Goal: Information Seeking & Learning: Learn about a topic

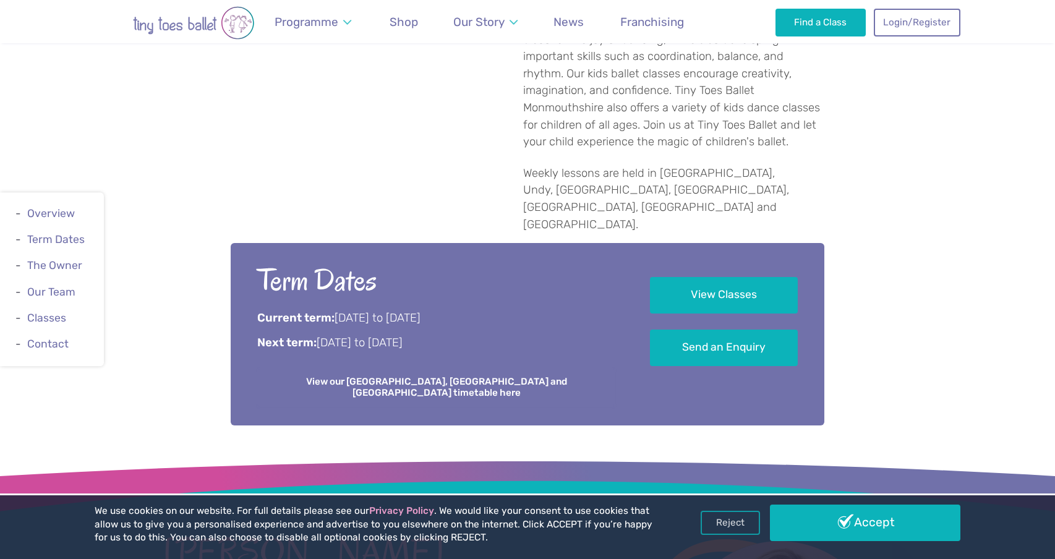
scroll to position [734, 0]
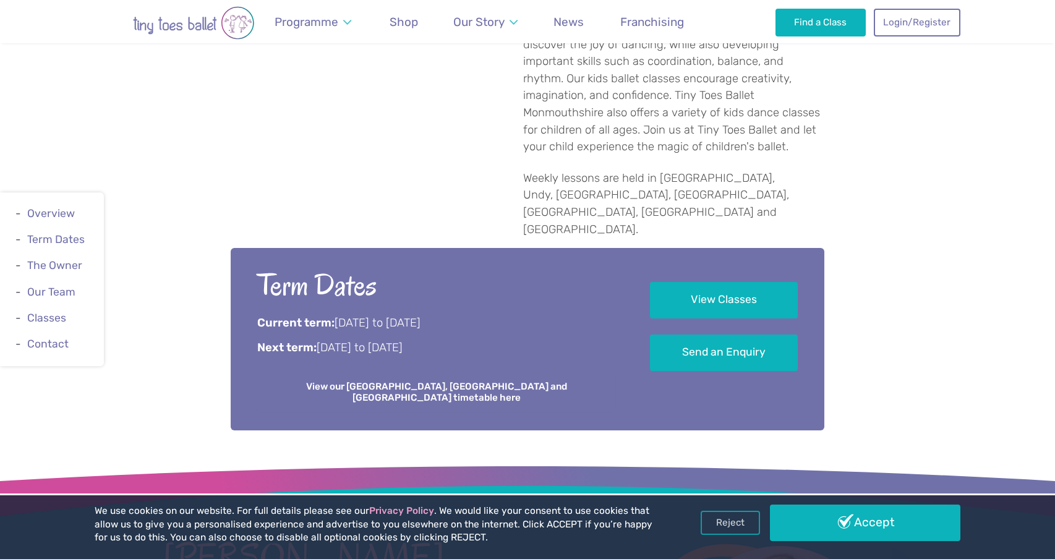
click at [455, 373] on link "View our [GEOGRAPHIC_DATA], [GEOGRAPHIC_DATA] and [GEOGRAPHIC_DATA] timetable h…" at bounding box center [436, 392] width 358 height 38
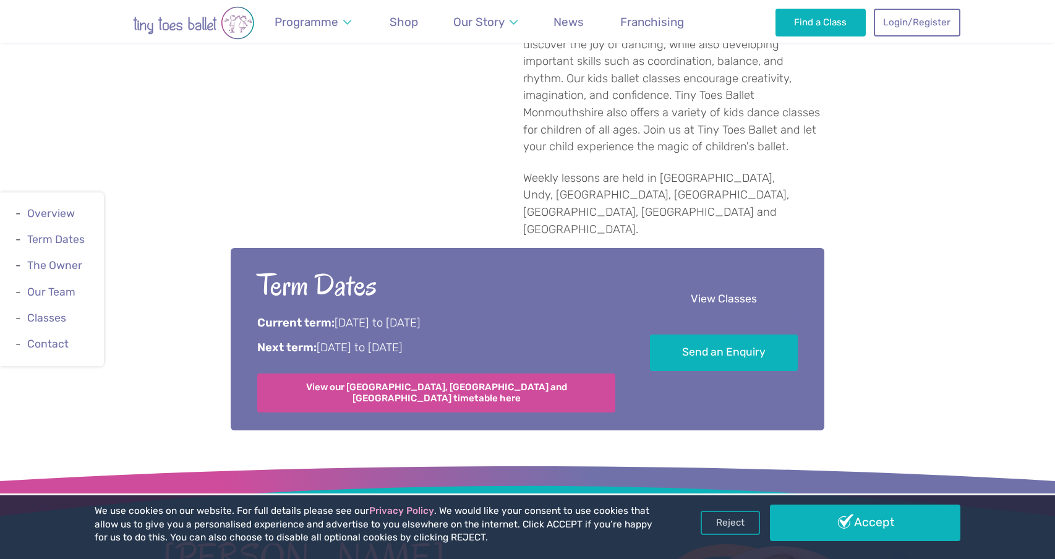
click at [724, 281] on link "View Classes" at bounding box center [724, 299] width 148 height 36
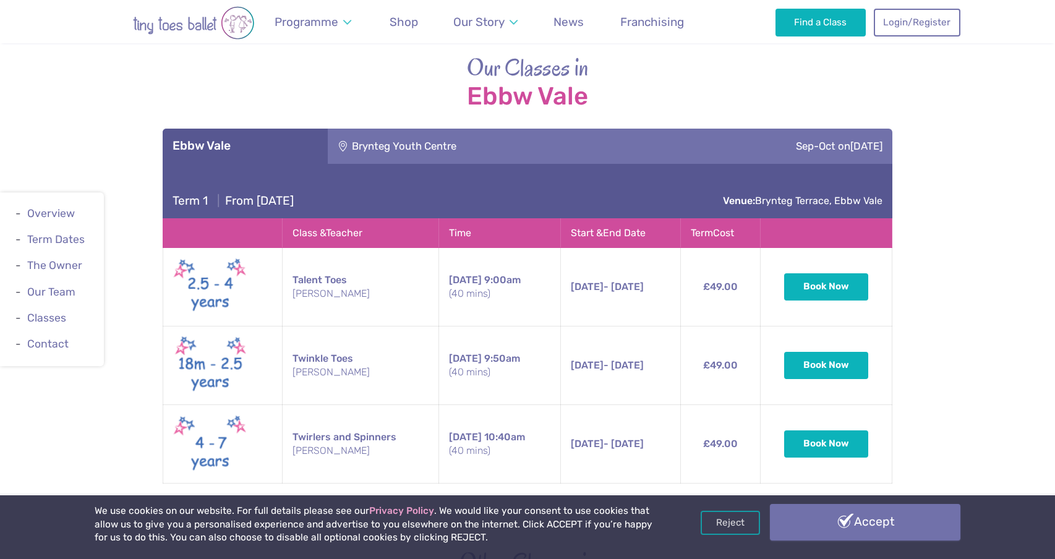
click at [830, 507] on link "Accept" at bounding box center [865, 522] width 190 height 36
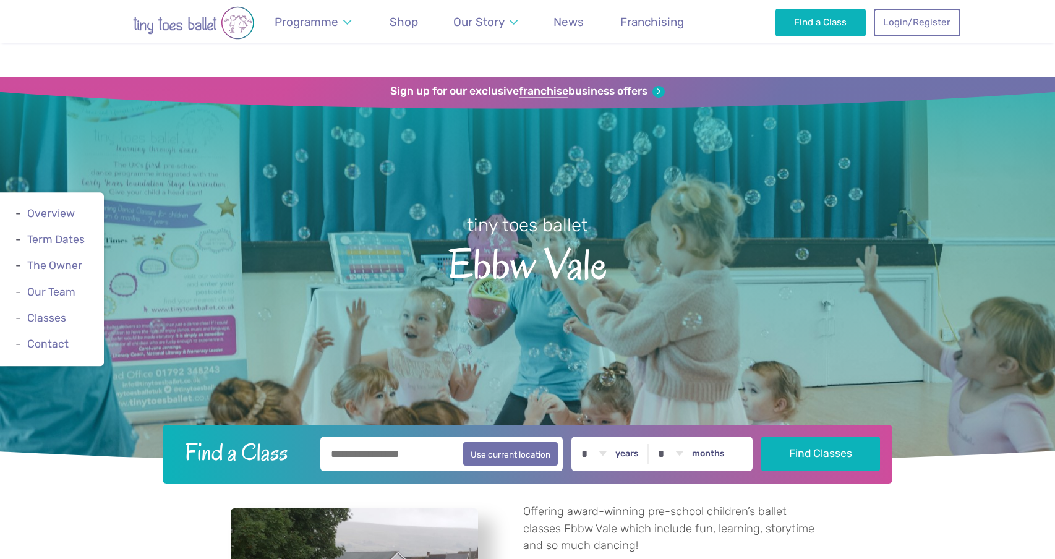
scroll to position [1959, 0]
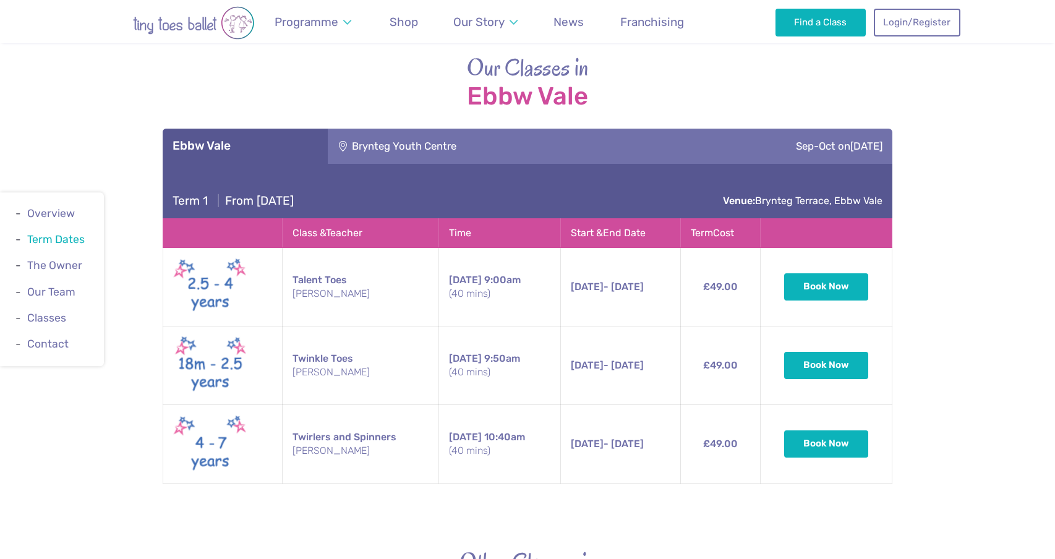
click at [77, 245] on link "Term Dates" at bounding box center [55, 239] width 57 height 12
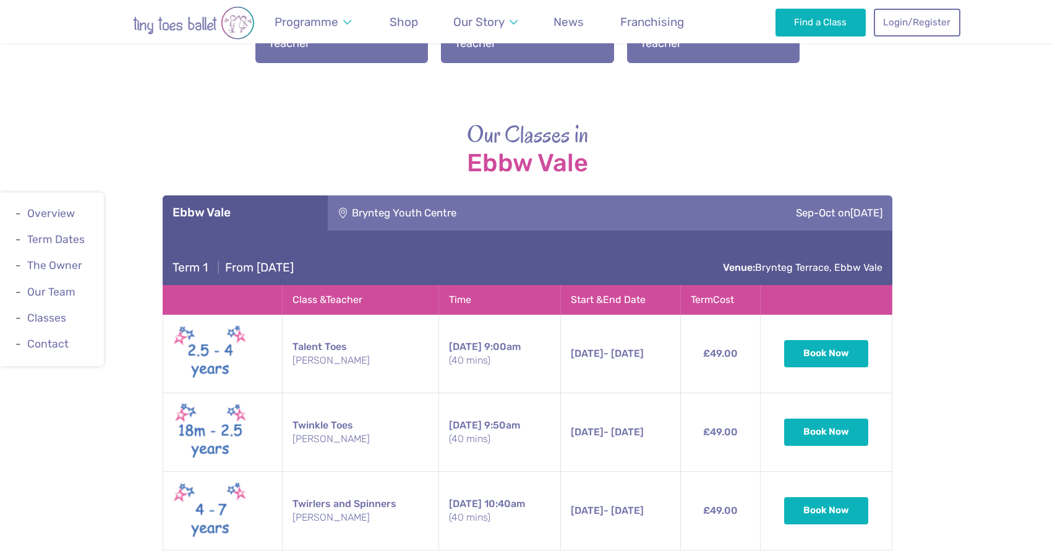
scroll to position [1893, 0]
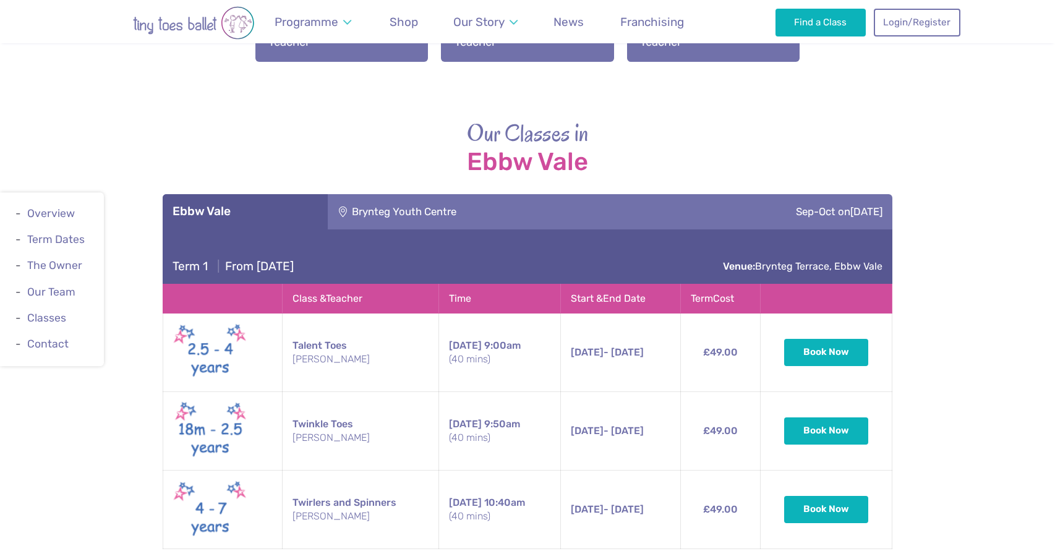
click at [63, 223] on ul "Overview Term Dates The Owner Our Team Classes Contact" at bounding box center [52, 279] width 104 height 174
click at [63, 215] on link "Overview" at bounding box center [51, 213] width 48 height 12
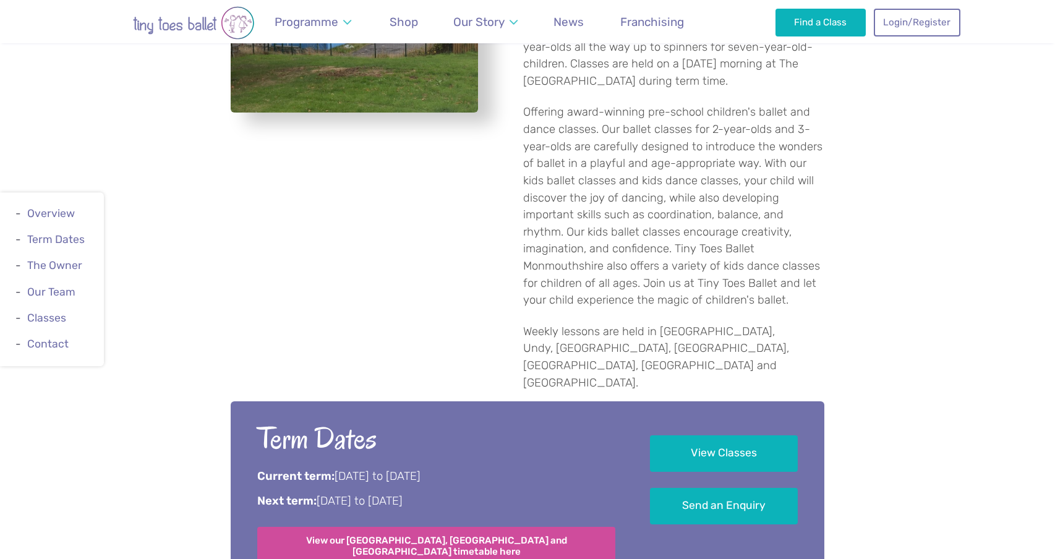
scroll to position [583, 0]
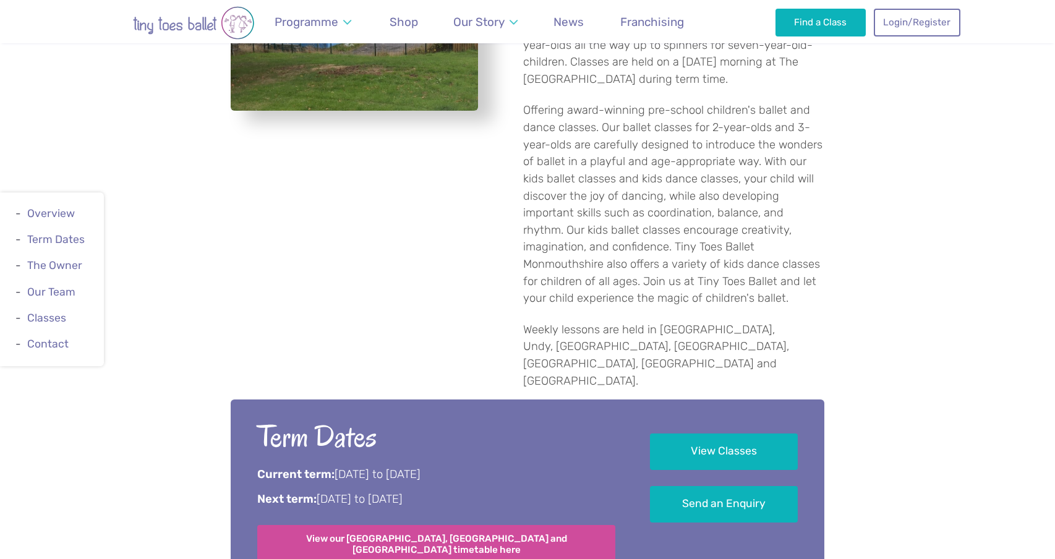
click at [404, 479] on div "Term Dates Current term: 8th September to 26th October 2025 Next term: 3rd Nove…" at bounding box center [436, 490] width 358 height 147
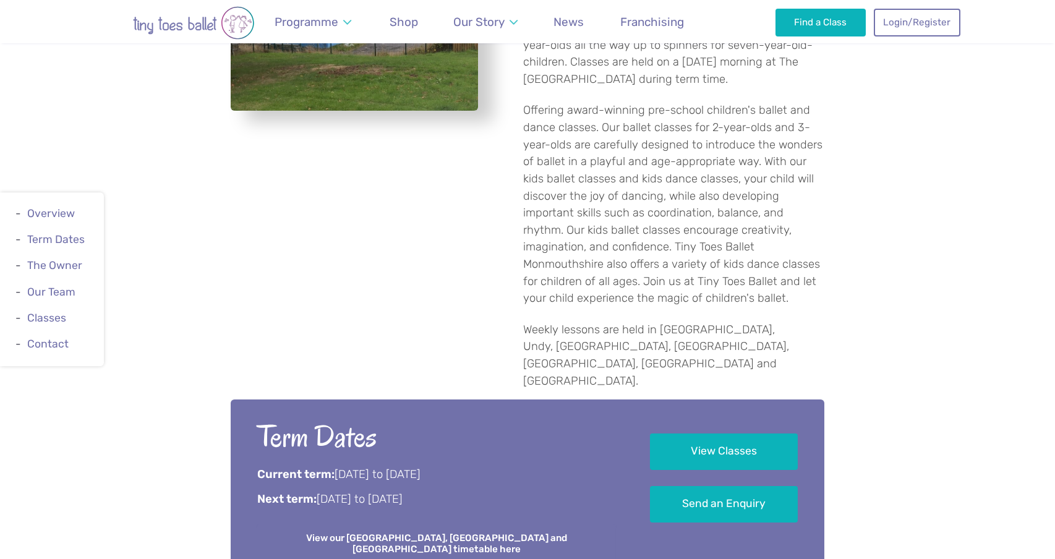
click at [409, 524] on link "View our [GEOGRAPHIC_DATA], [GEOGRAPHIC_DATA] and [GEOGRAPHIC_DATA] timetable h…" at bounding box center [436, 543] width 358 height 38
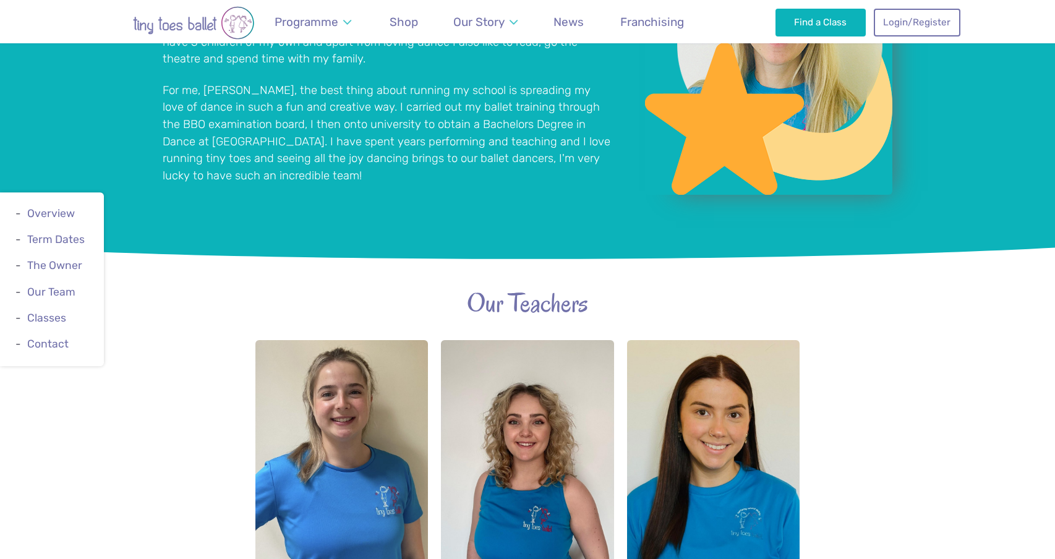
scroll to position [1355, 0]
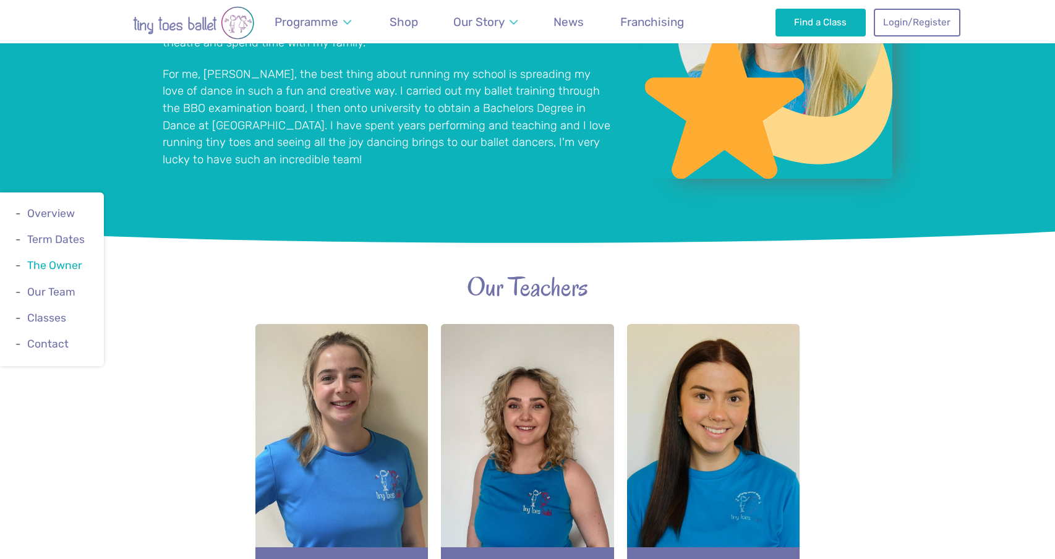
click at [66, 270] on link "The Owner" at bounding box center [54, 266] width 55 height 12
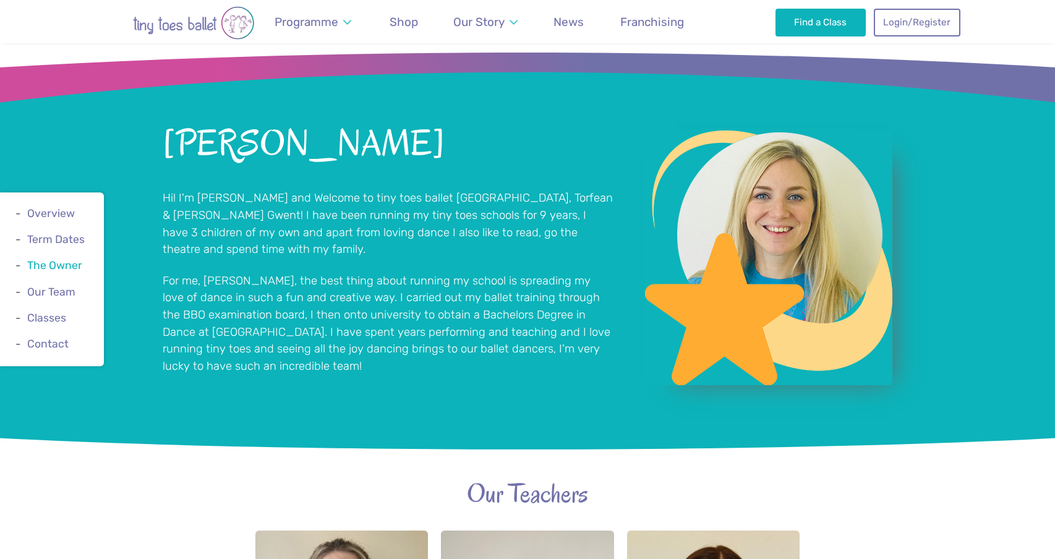
scroll to position [1089, 0]
